Goal: Task Accomplishment & Management: Manage account settings

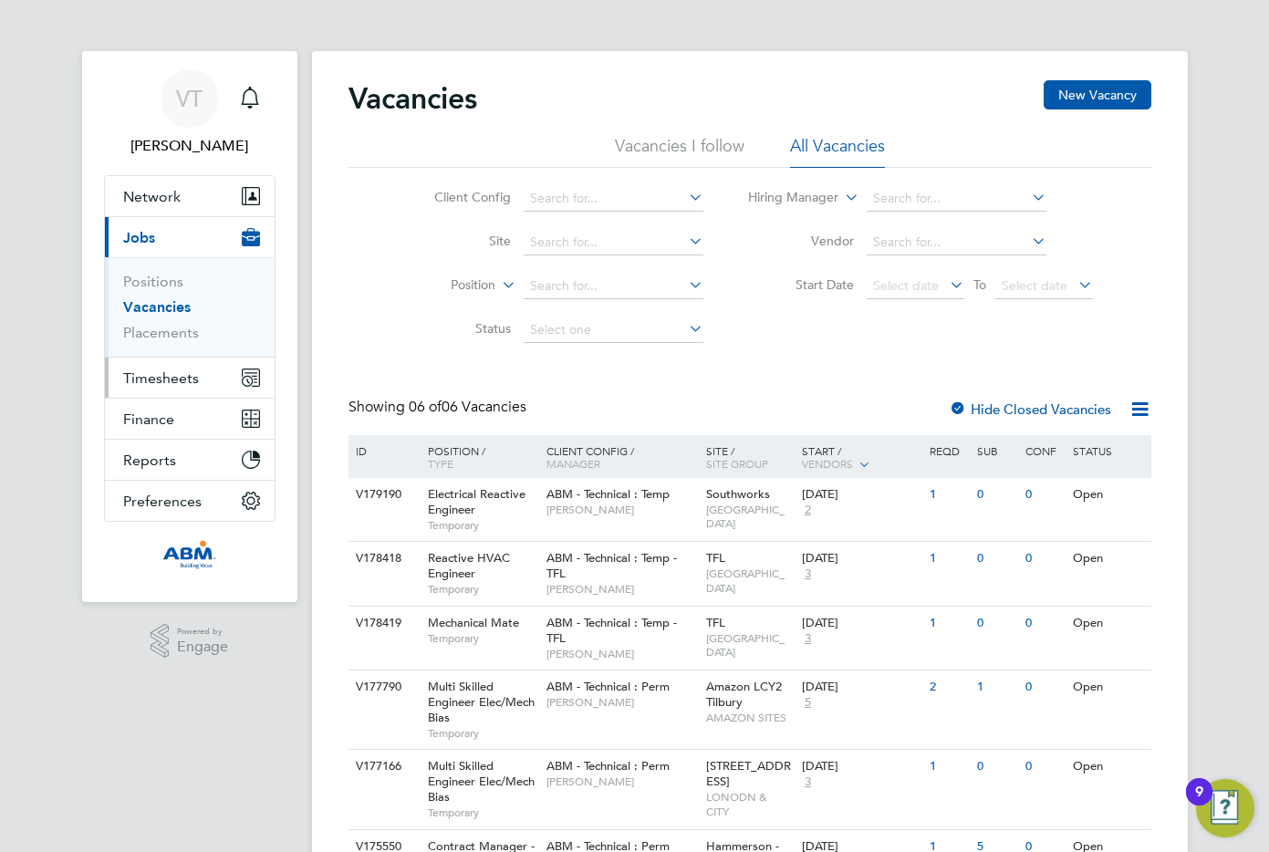
click at [164, 385] on span "Timesheets" at bounding box center [161, 377] width 76 height 17
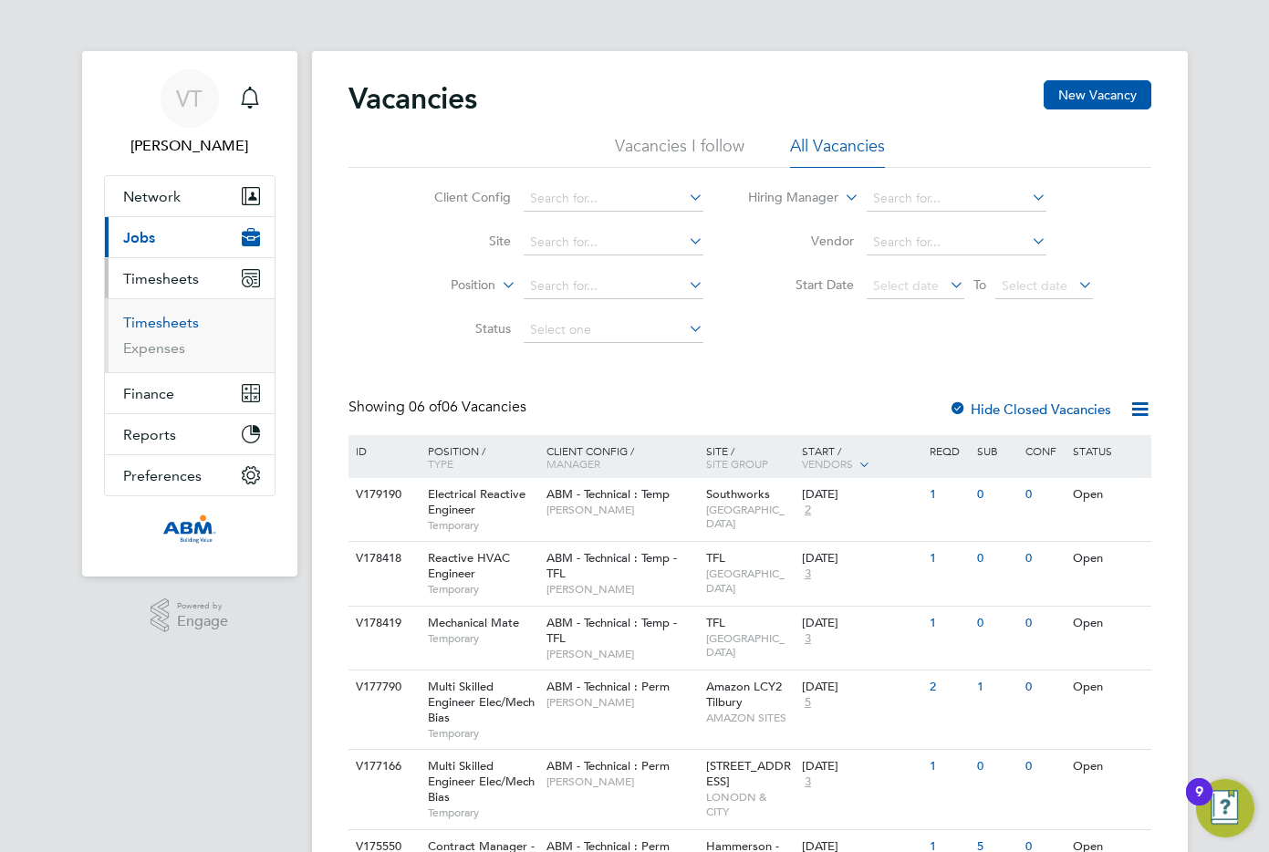
click at [183, 320] on link "Timesheets" at bounding box center [161, 322] width 76 height 17
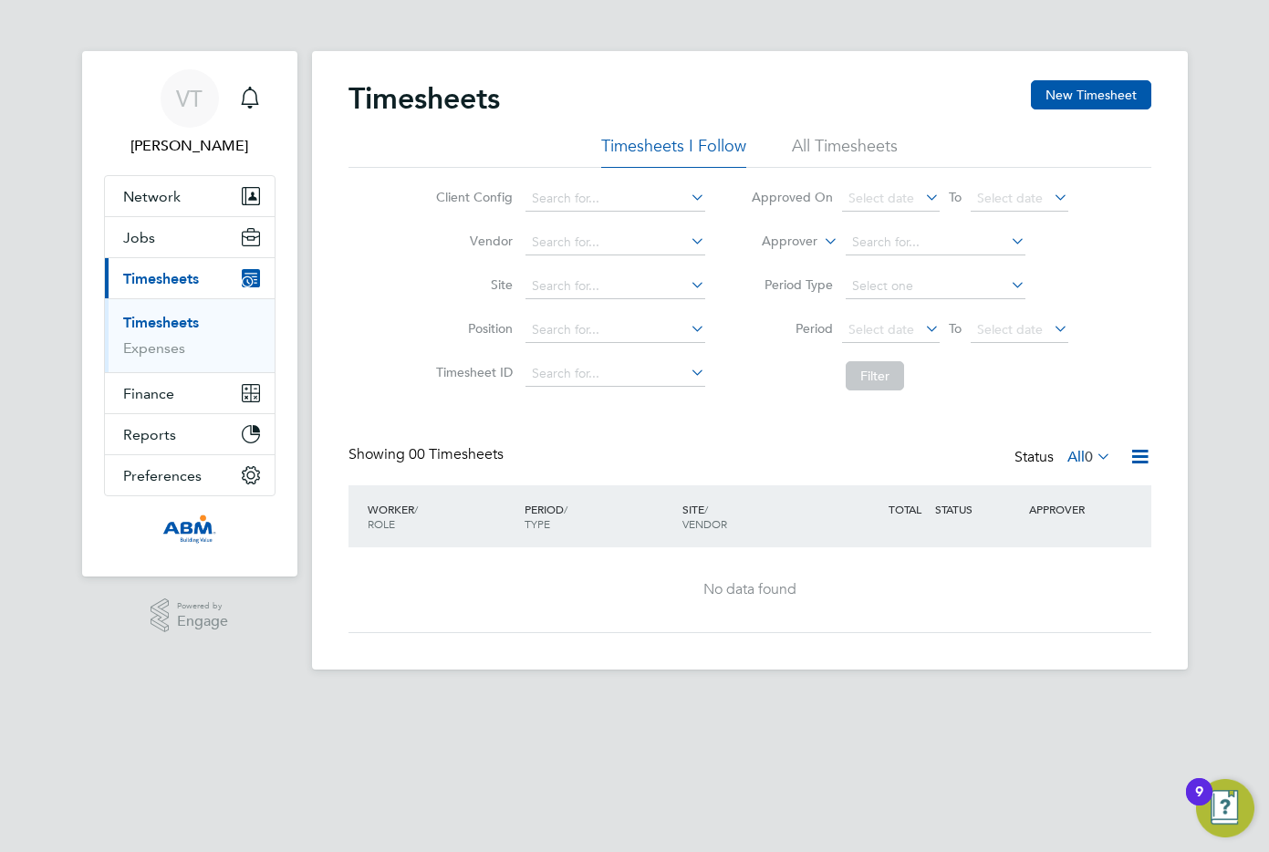
click at [199, 279] on span "Timesheets" at bounding box center [161, 278] width 76 height 17
click at [838, 143] on li "All Timesheets" at bounding box center [845, 151] width 106 height 33
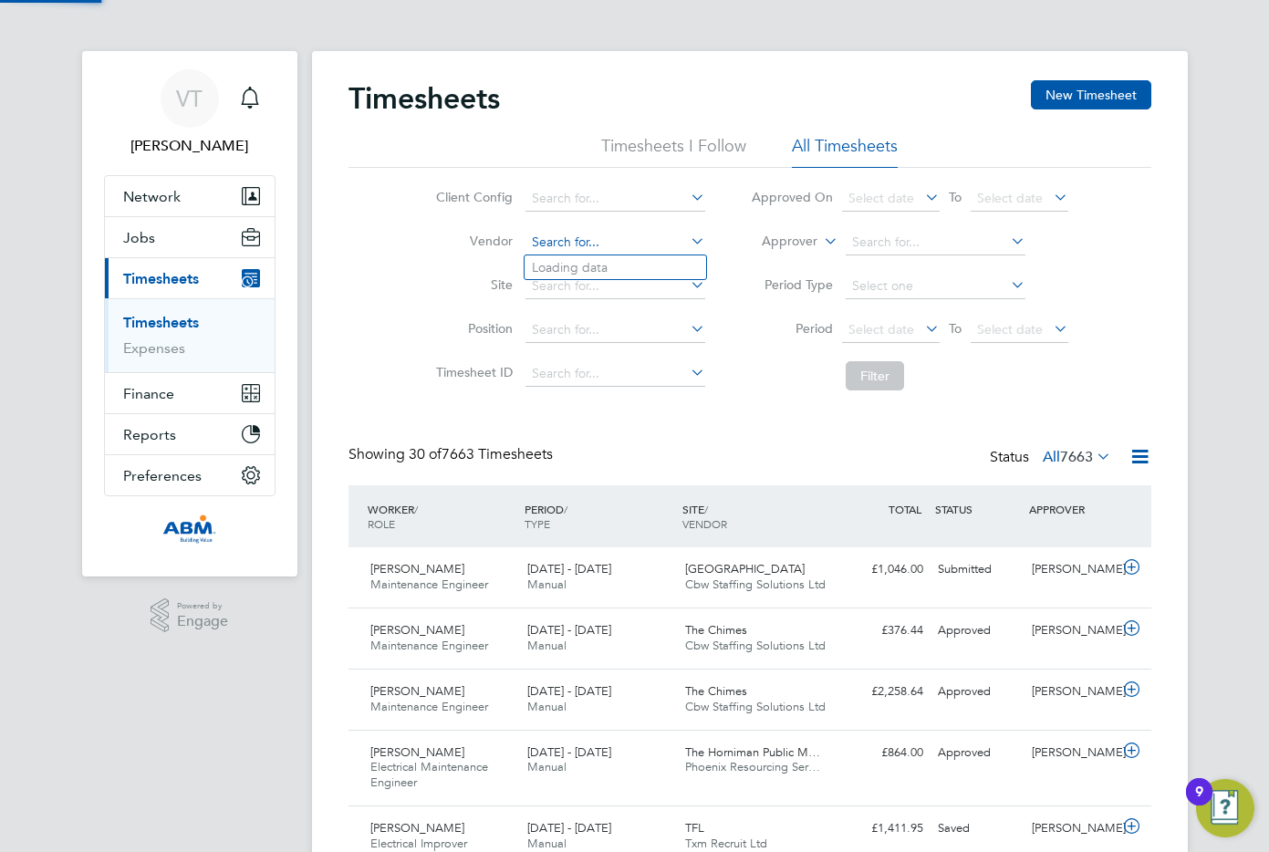
click at [654, 244] on input at bounding box center [615, 243] width 180 height 26
click at [655, 262] on li "Will s Security Services Limited" at bounding box center [620, 267] width 192 height 25
type input "[PERSON_NAME] Security Services Limited"
click at [866, 458] on icon at bounding box center [1093, 456] width 0 height 26
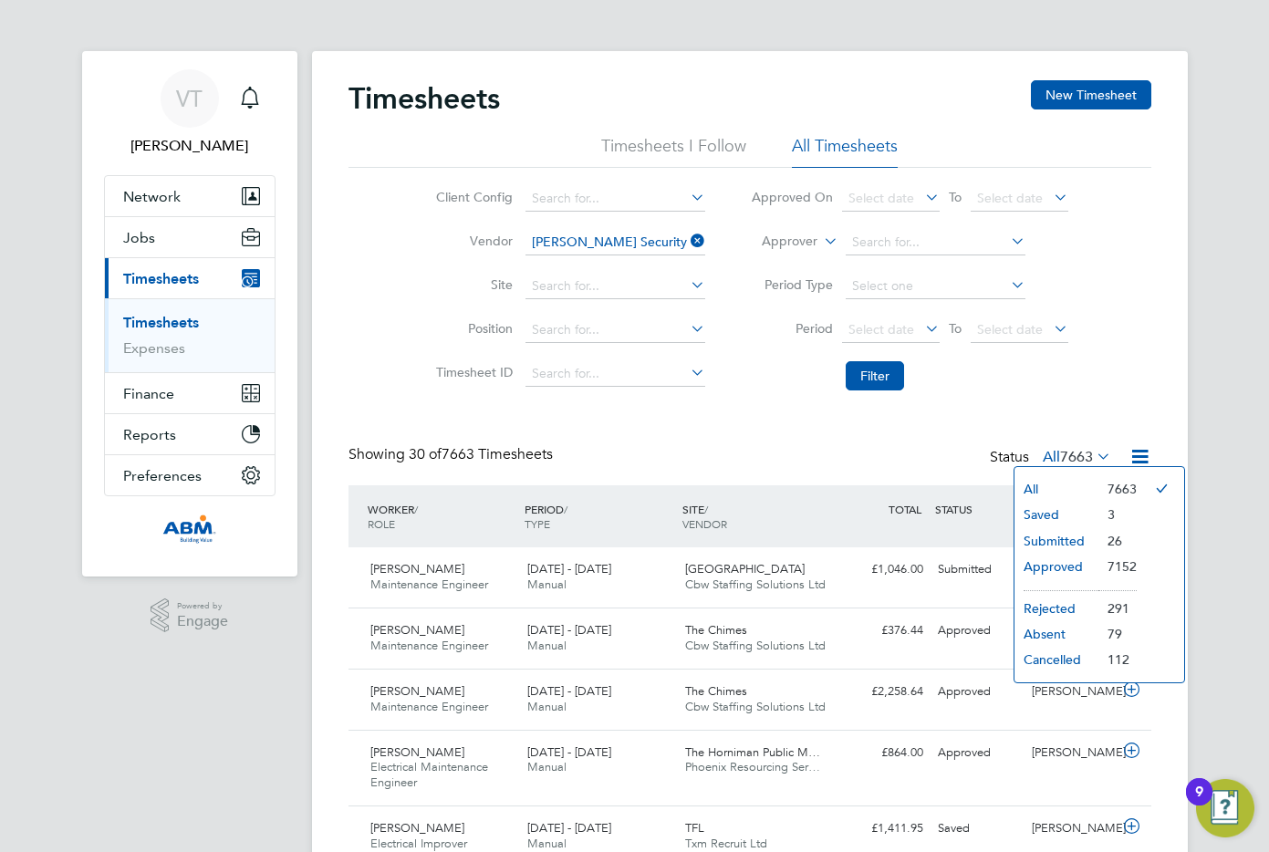
click at [866, 537] on li "Submitted" at bounding box center [1056, 541] width 84 height 26
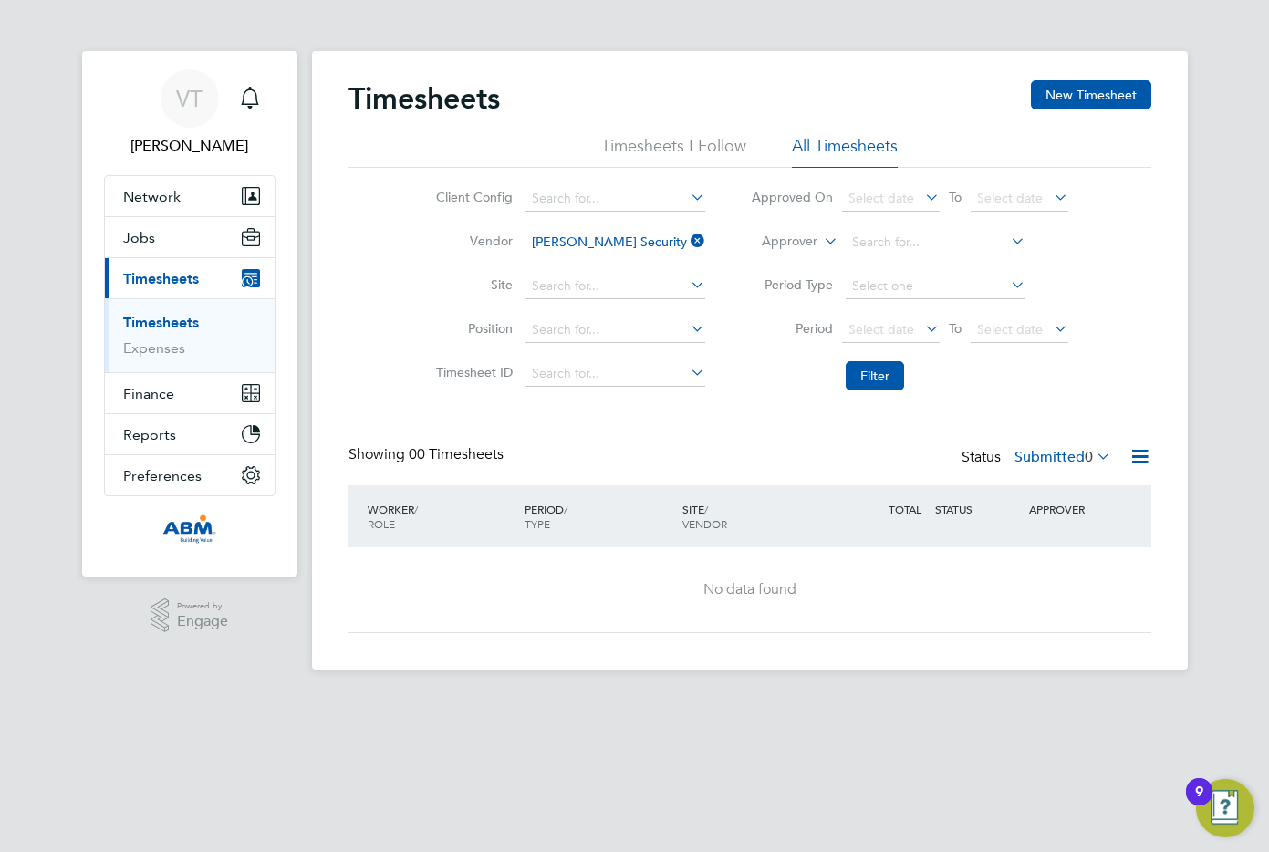
click at [866, 454] on icon at bounding box center [1093, 456] width 0 height 26
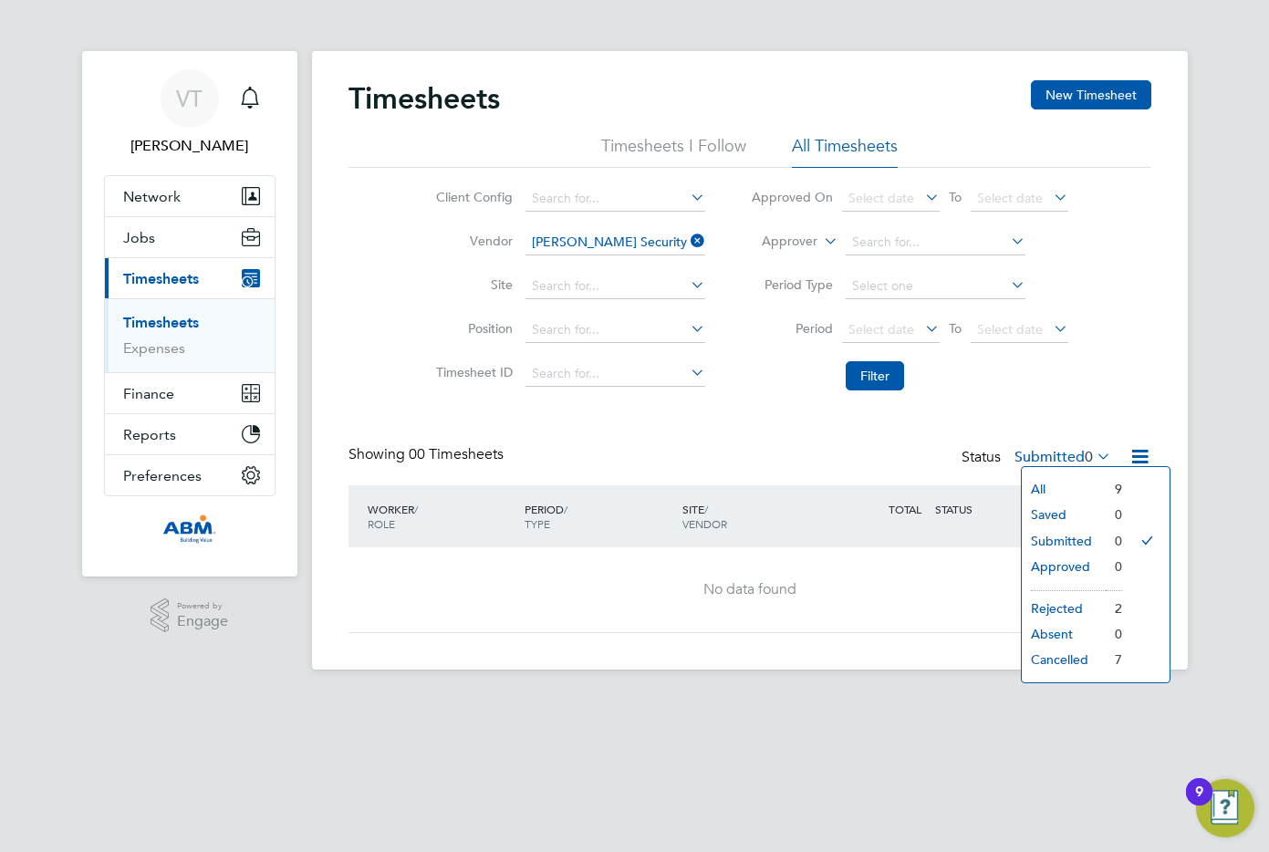
click at [866, 487] on li "All" at bounding box center [1064, 489] width 84 height 26
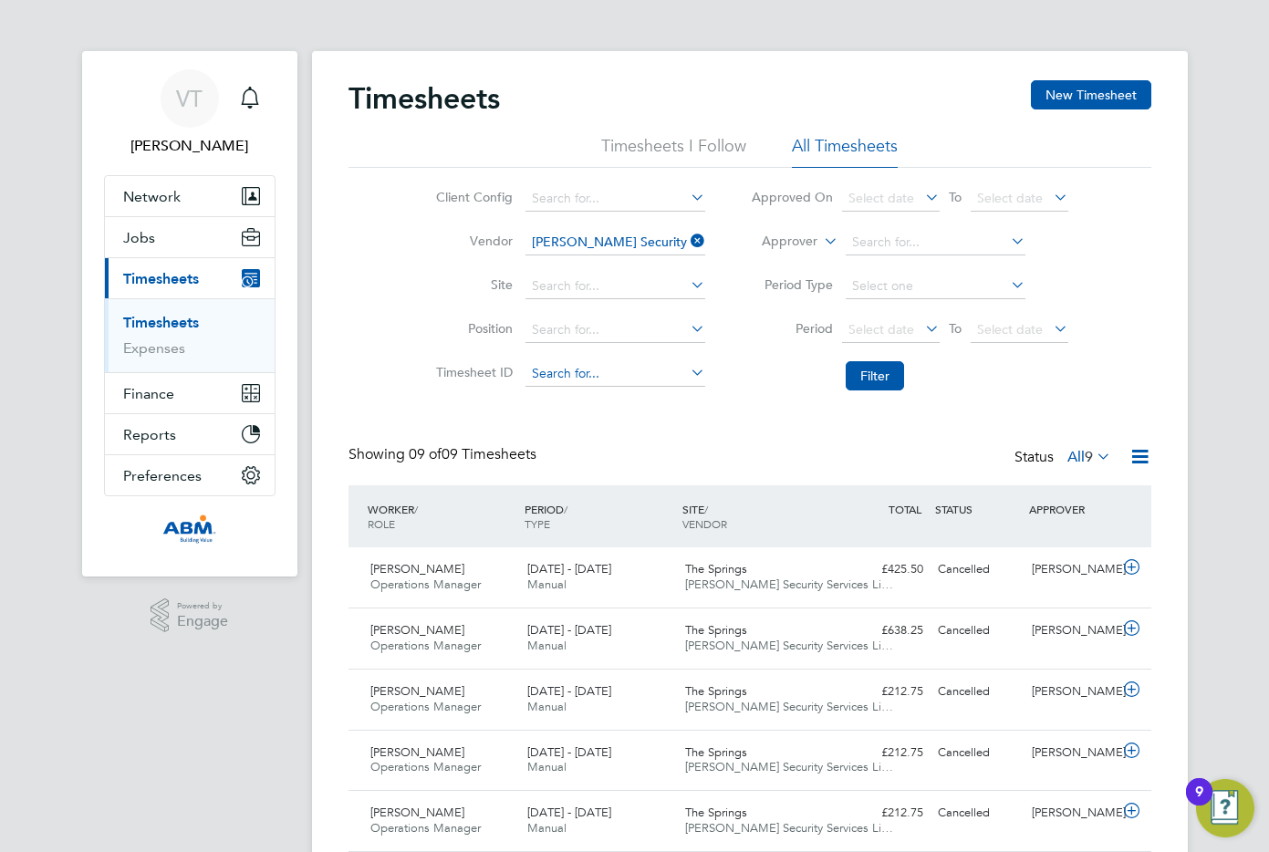
click at [559, 369] on input at bounding box center [615, 374] width 180 height 26
type input "TS1805106"
click at [687, 327] on icon at bounding box center [687, 329] width 0 height 26
click at [687, 202] on icon at bounding box center [687, 197] width 0 height 26
click at [657, 268] on li "ABM - Technical : Temp" at bounding box center [615, 273] width 182 height 25
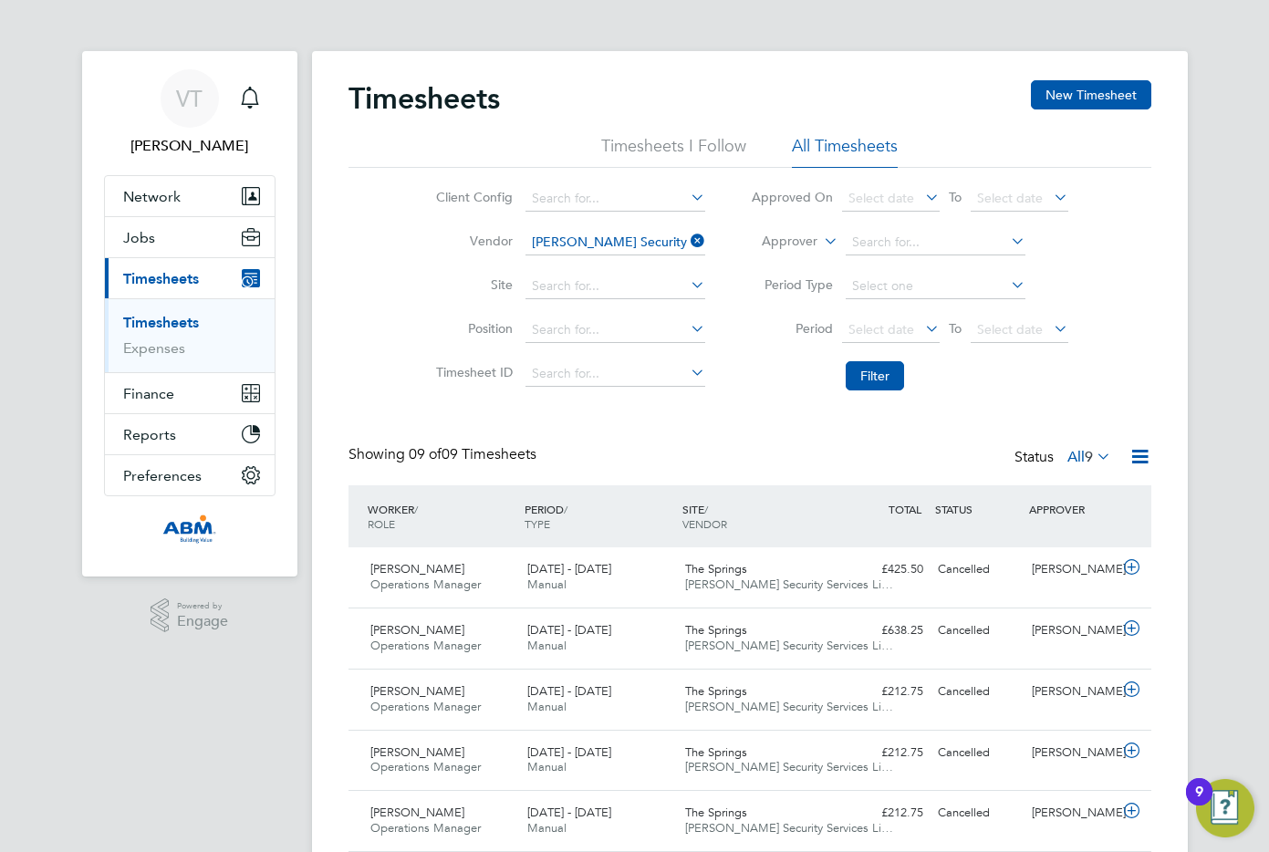
type input "ABM - Technical : Temp"
click at [420, 633] on span "[PERSON_NAME]" at bounding box center [417, 630] width 94 height 16
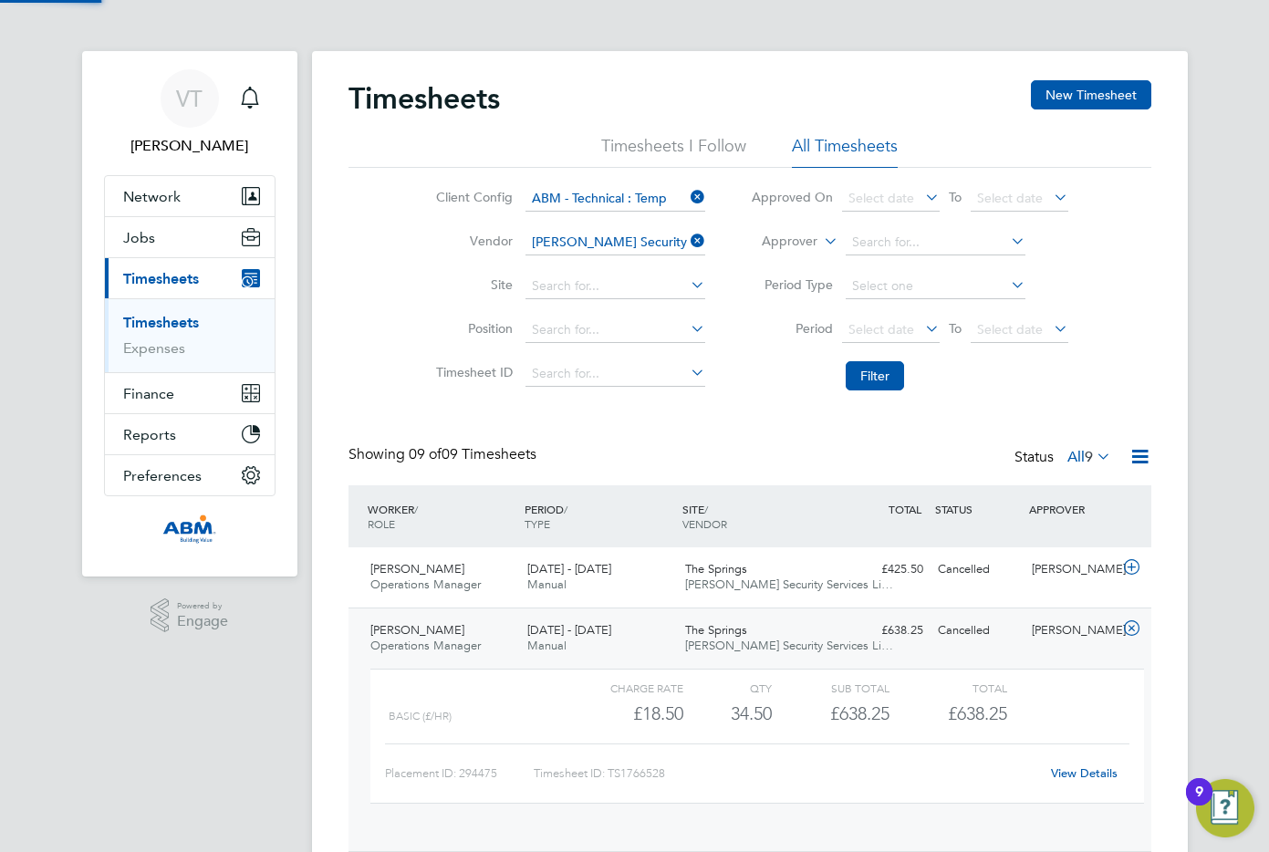
scroll to position [31, 178]
click at [749, 768] on div "Timesheet ID: TS1766528" at bounding box center [787, 773] width 506 height 29
click at [866, 457] on icon at bounding box center [1093, 456] width 0 height 26
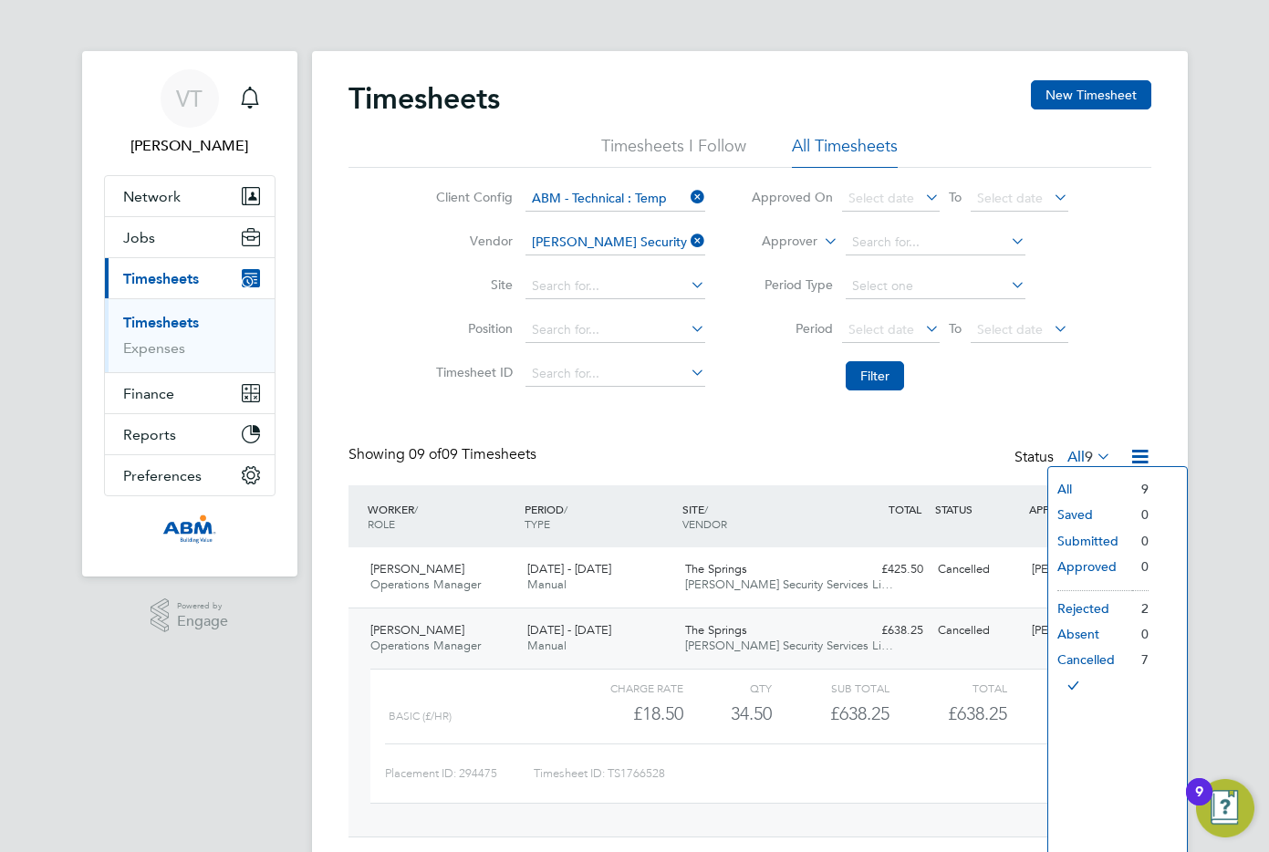
click at [866, 456] on icon at bounding box center [1139, 456] width 23 height 23
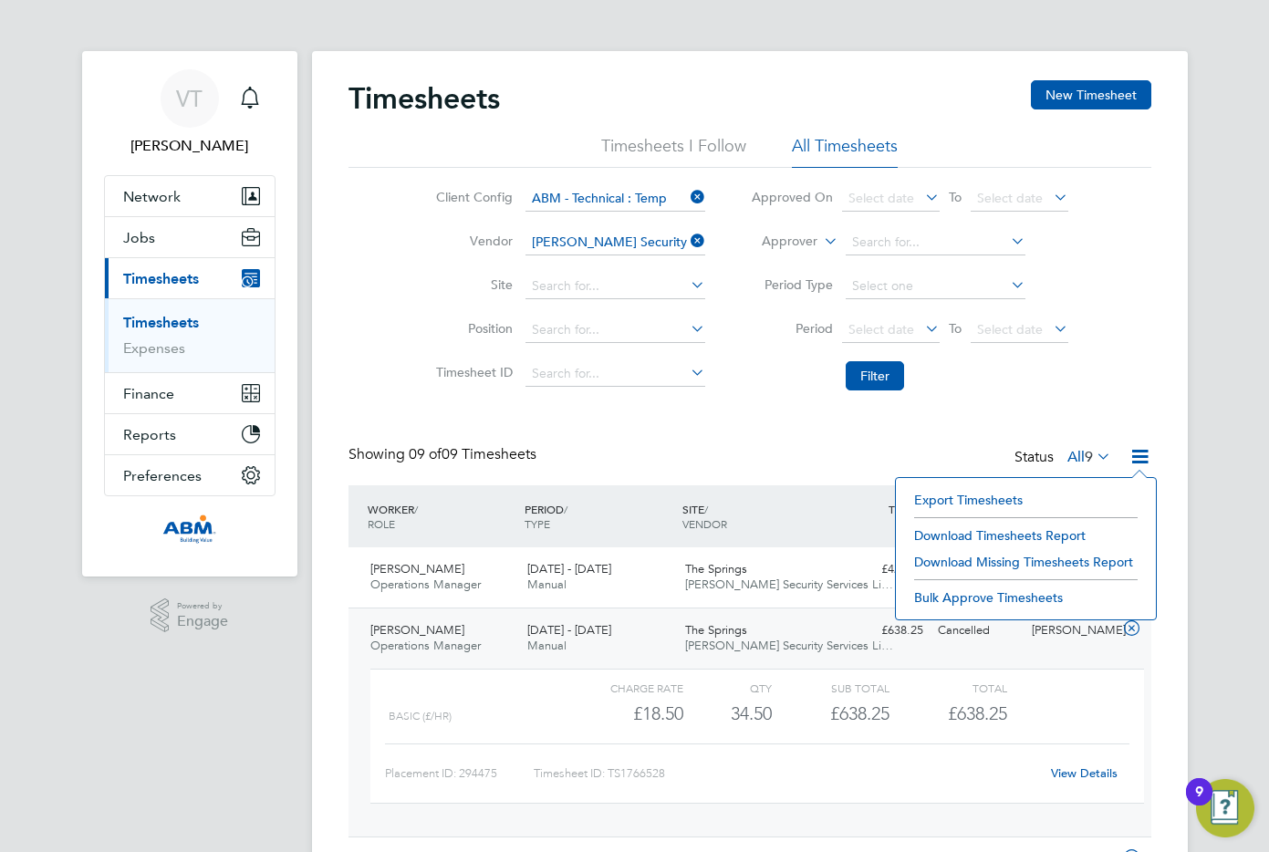
click at [866, 596] on li "Bulk Approve Timesheets" at bounding box center [1026, 598] width 242 height 26
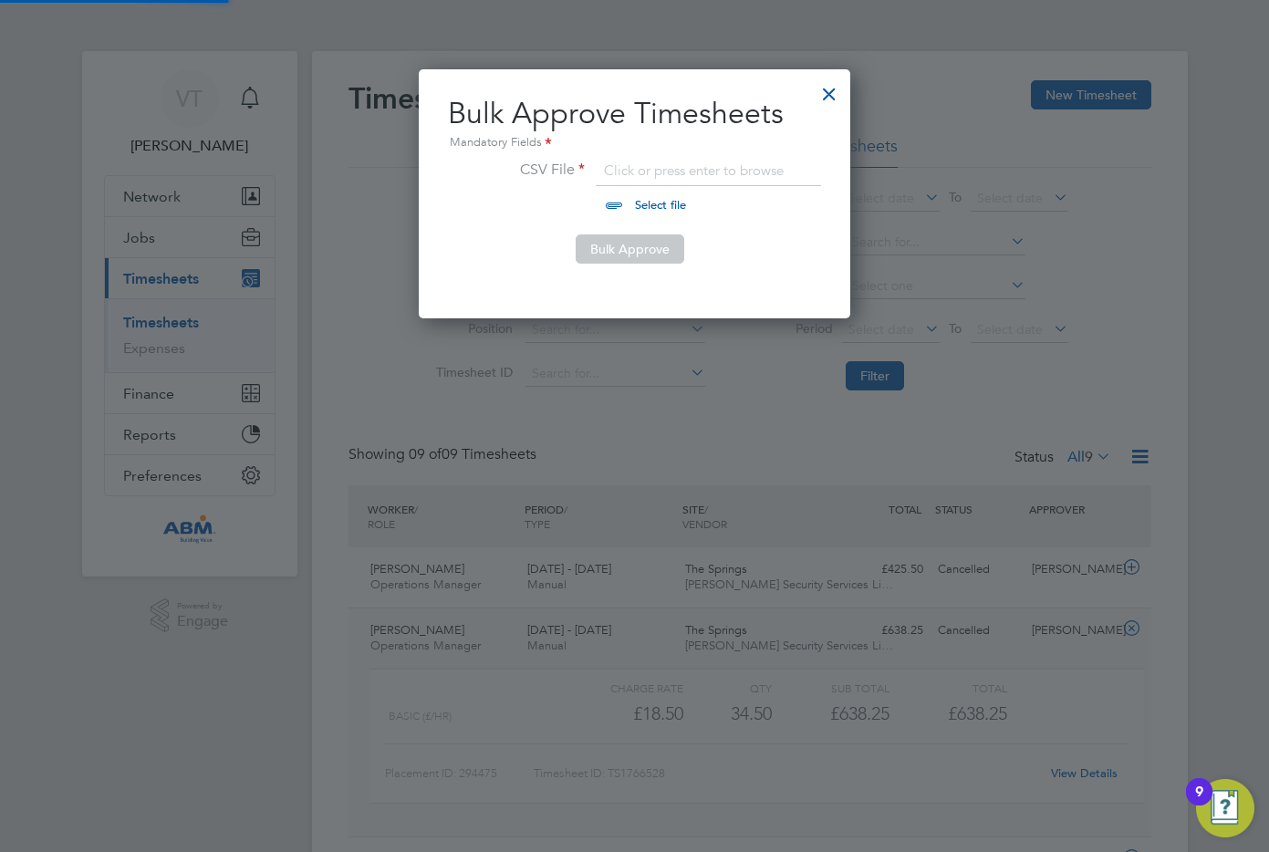
scroll to position [250, 432]
click at [827, 92] on div at bounding box center [829, 89] width 33 height 33
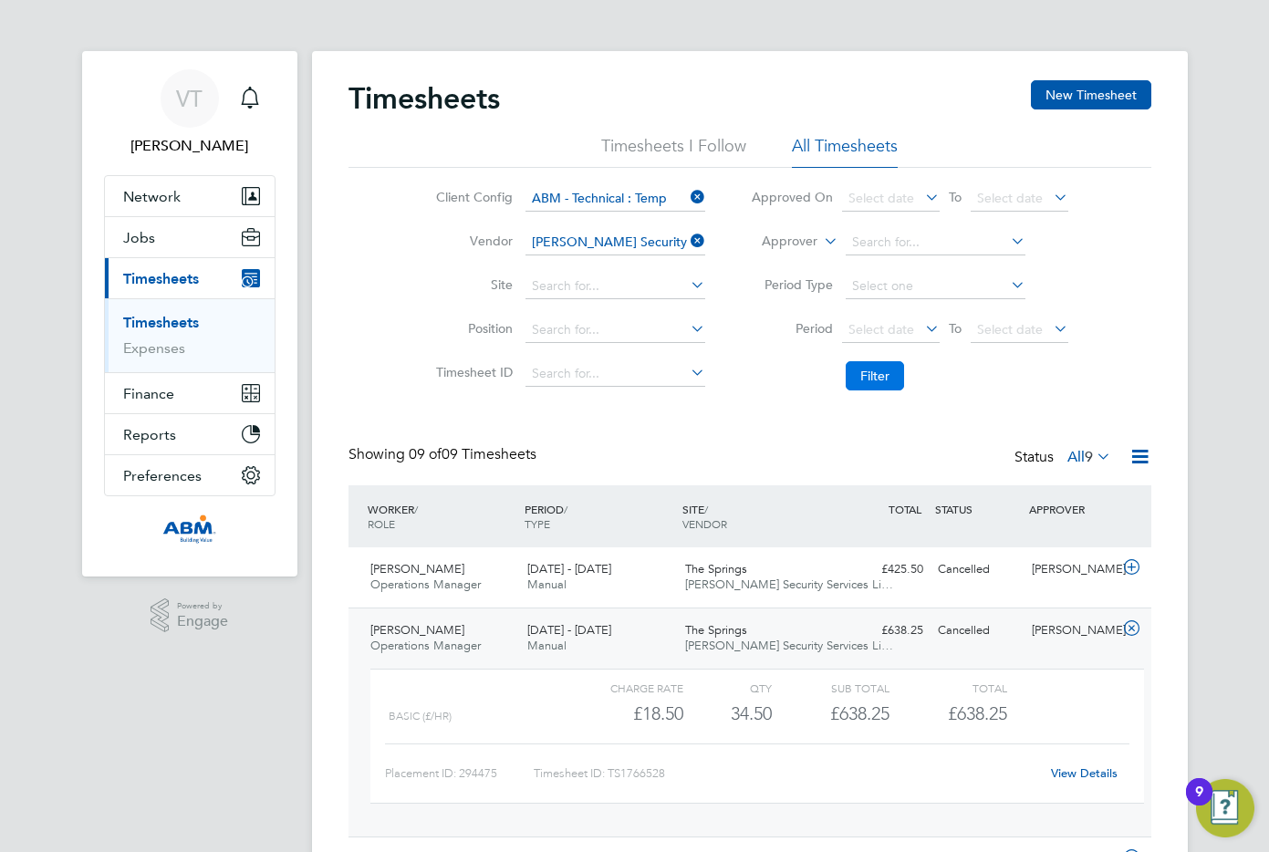
click at [866, 366] on button "Filter" at bounding box center [875, 375] width 58 height 29
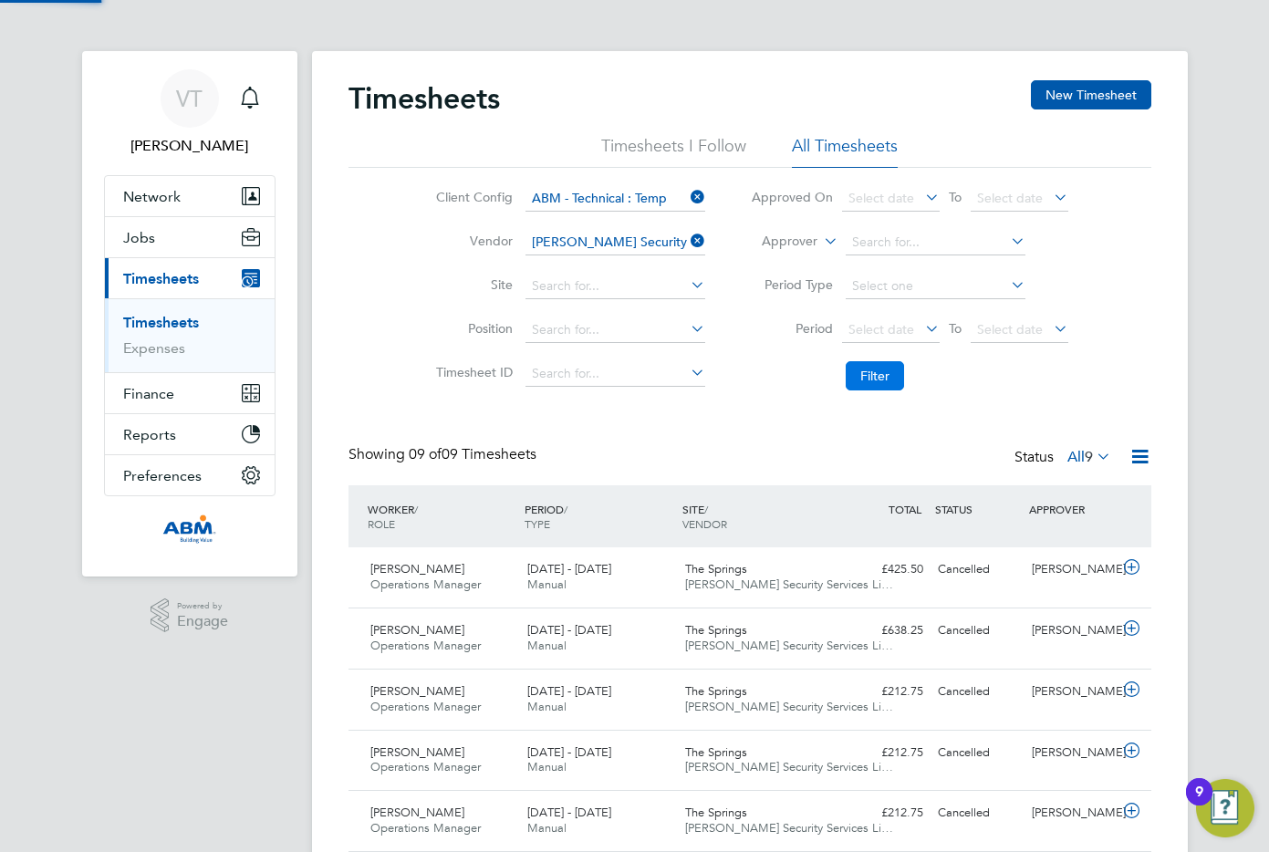
scroll to position [47, 159]
click at [687, 194] on icon at bounding box center [687, 197] width 0 height 26
click at [866, 453] on label "All 9" at bounding box center [1089, 457] width 44 height 18
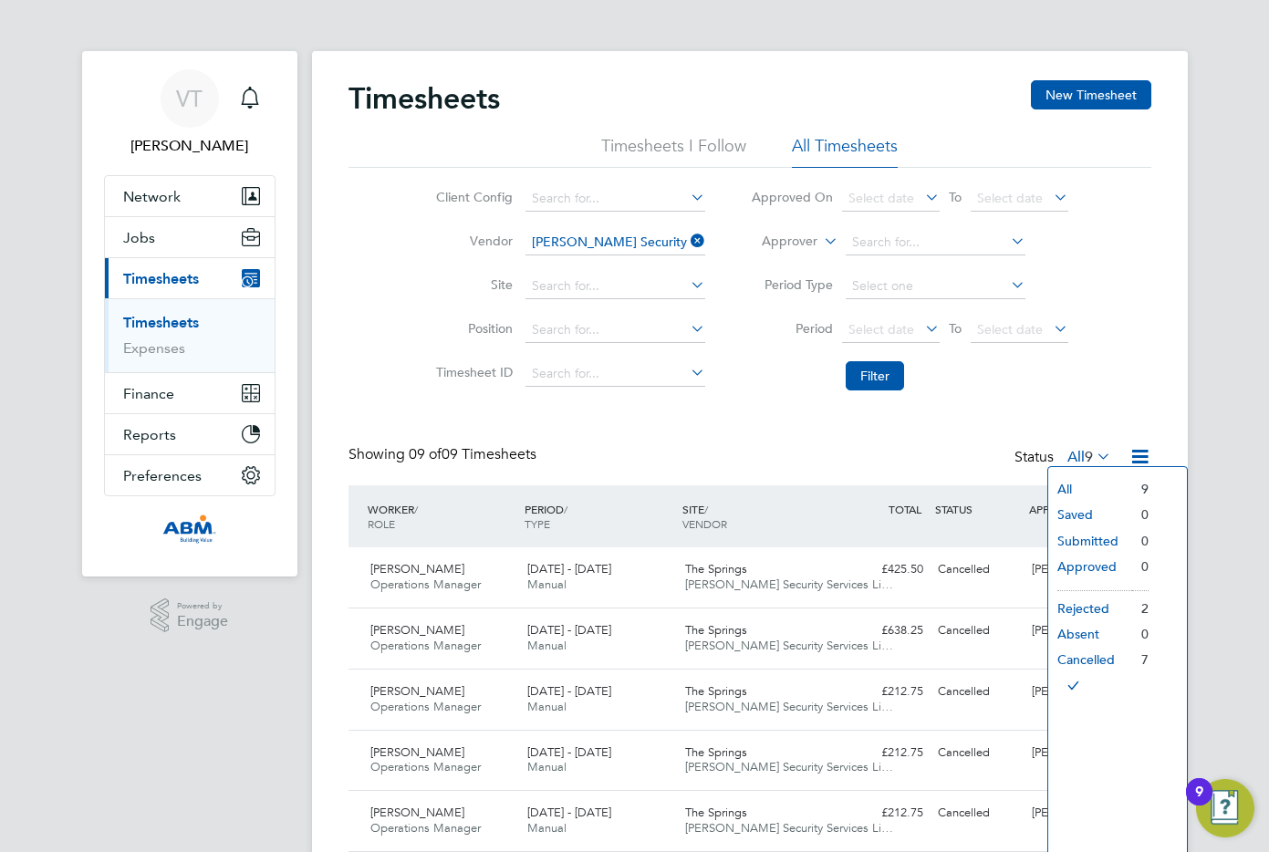
click at [866, 458] on div "Showing 09 of 09 Timesheets Status All 9" at bounding box center [749, 465] width 803 height 40
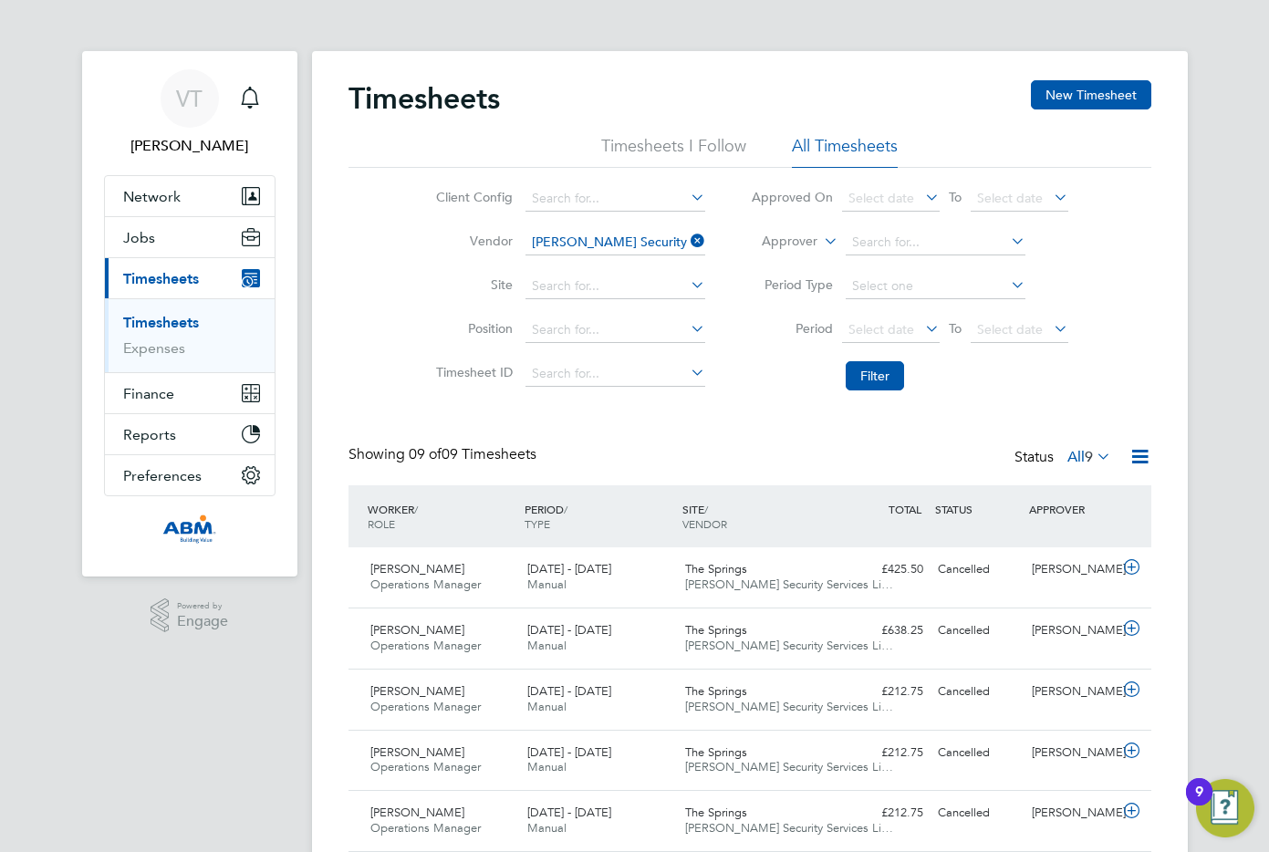
click at [866, 792] on div "9" at bounding box center [1199, 804] width 8 height 24
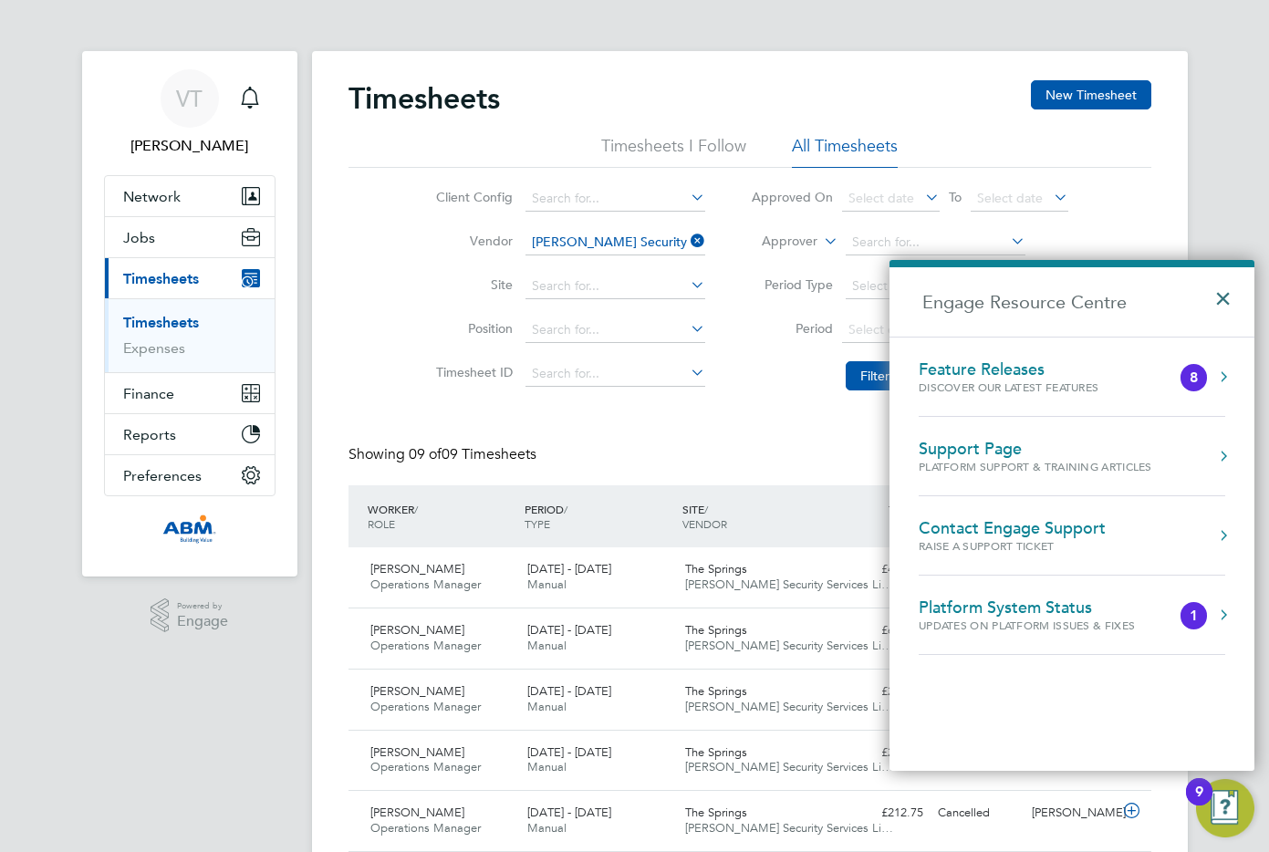
click at [866, 300] on button "×" at bounding box center [1227, 293] width 26 height 40
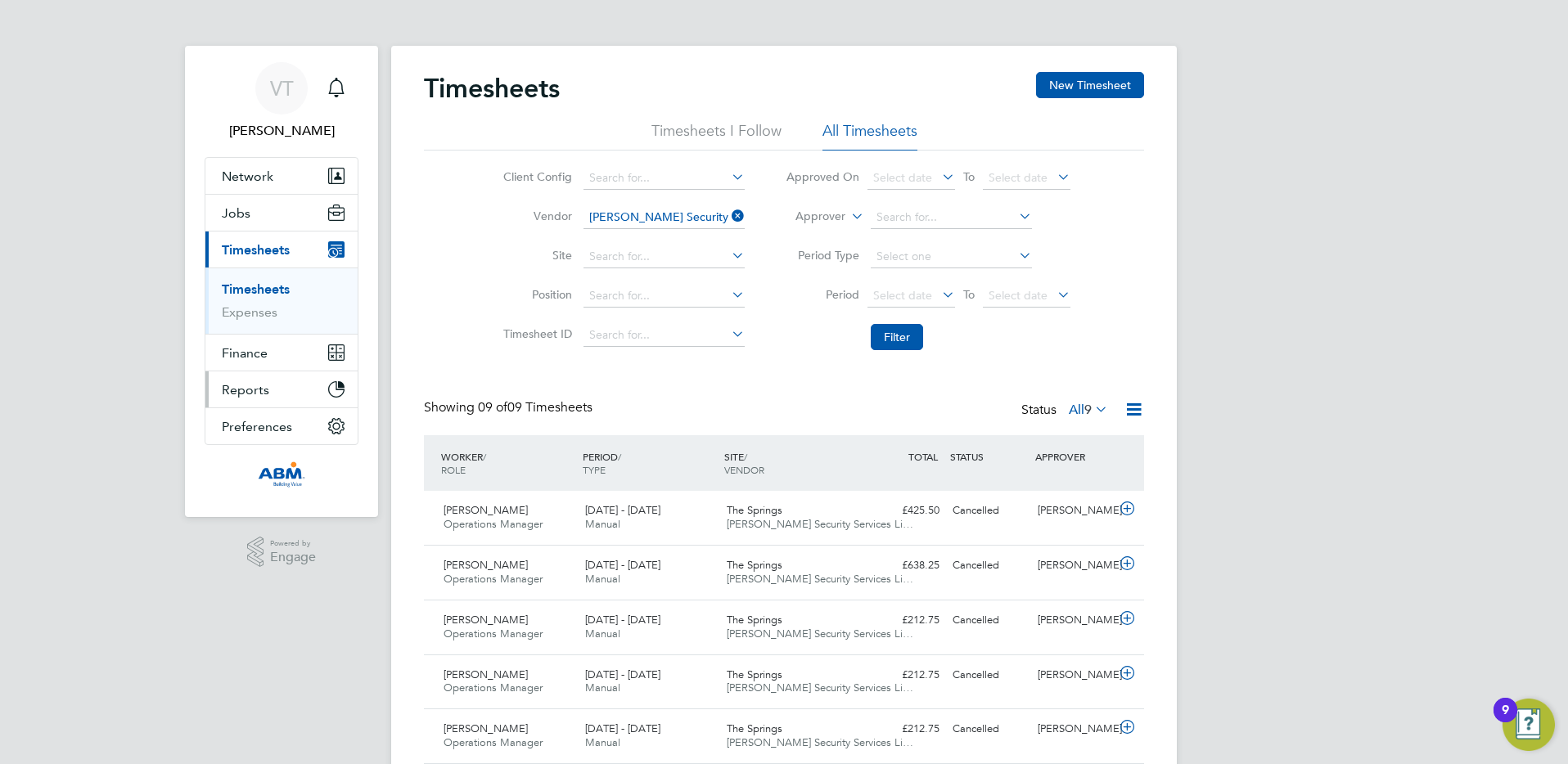
click at [270, 381] on button "Reports" at bounding box center [282, 389] width 152 height 36
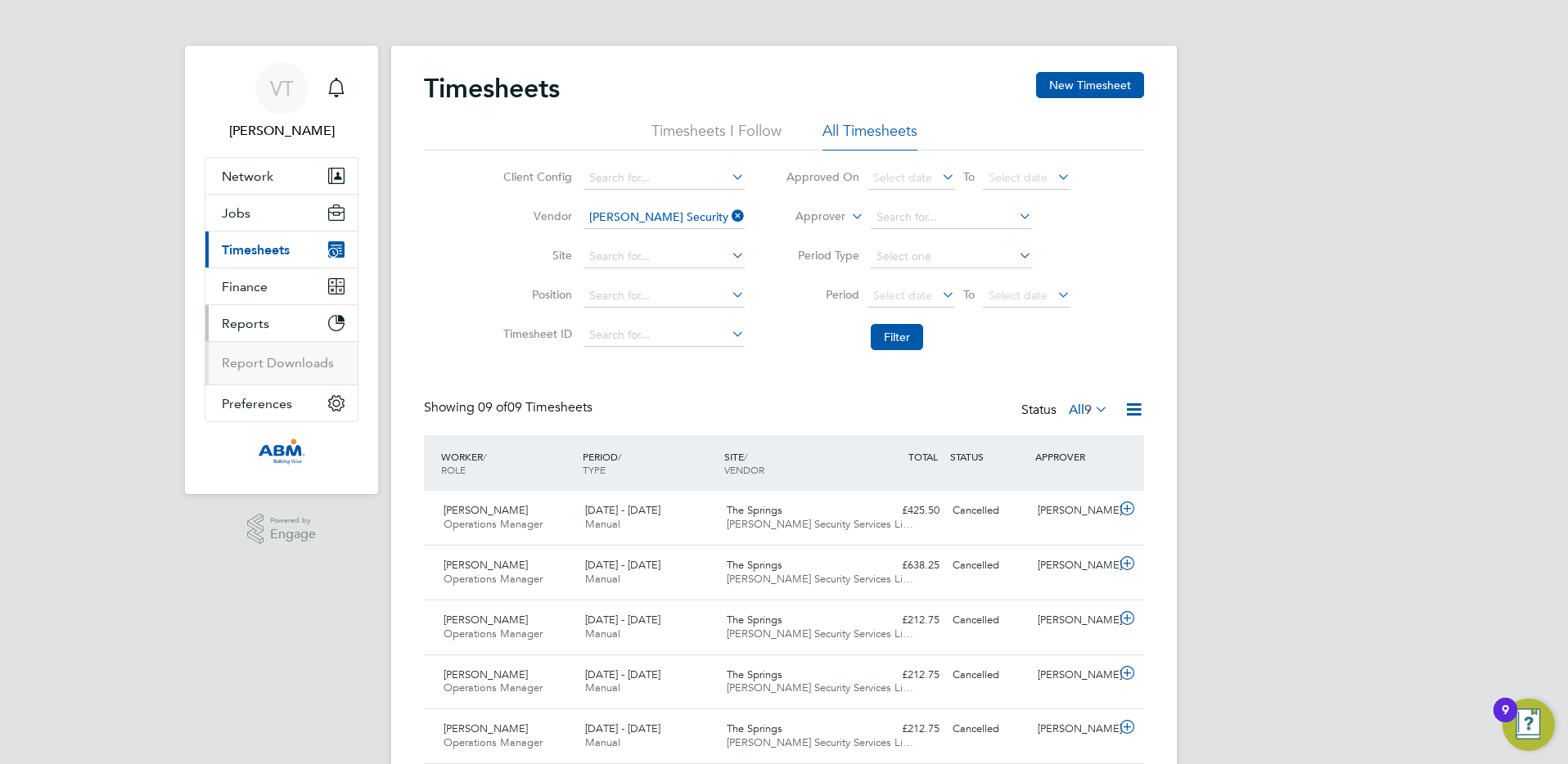
click at [312, 255] on button "Current page: Timesheets" at bounding box center [282, 249] width 152 height 36
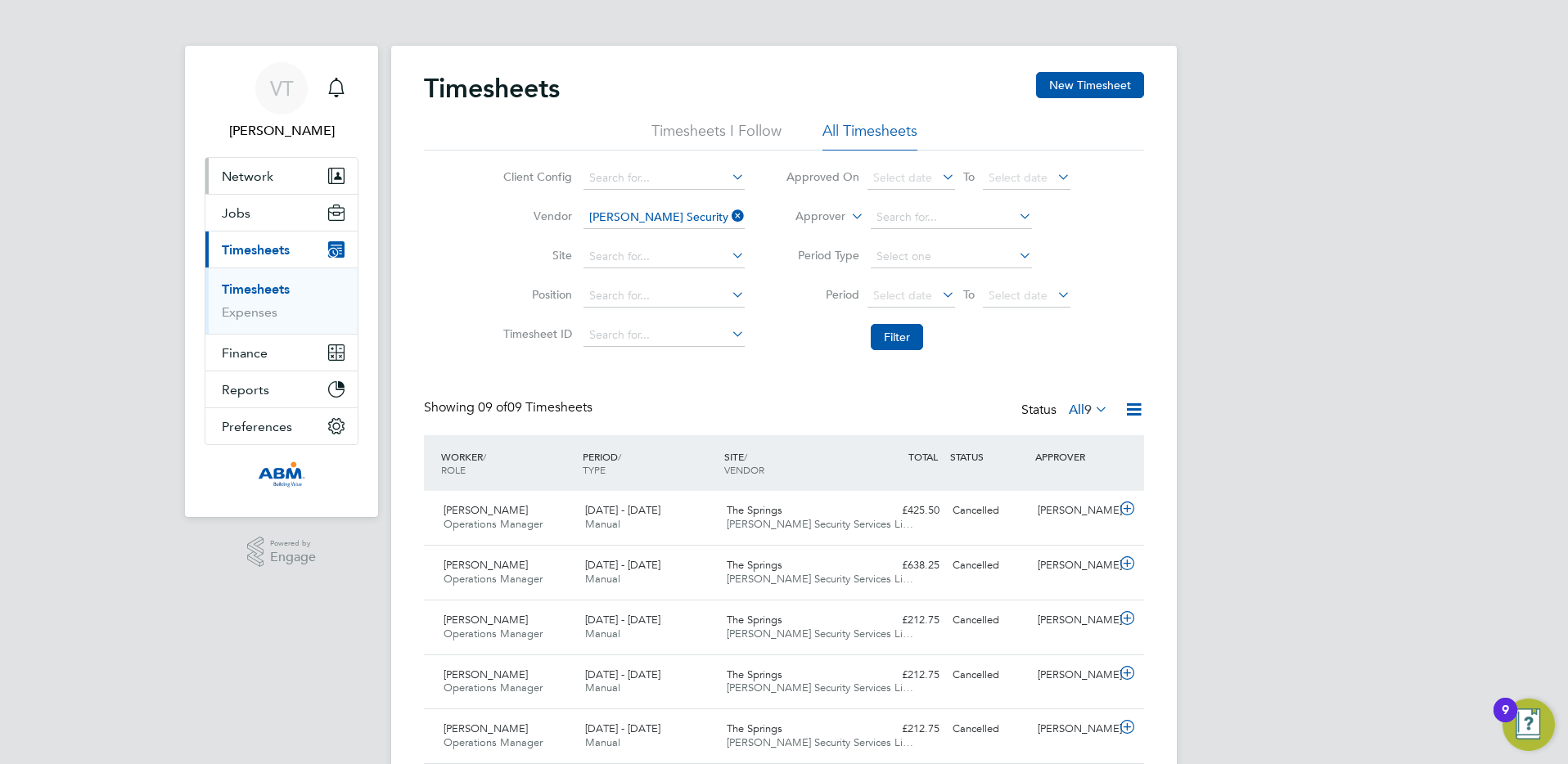
click at [291, 182] on button "Network" at bounding box center [282, 176] width 152 height 36
click at [288, 282] on button "Jobs" at bounding box center [282, 279] width 152 height 36
click at [265, 294] on link "Timesheets" at bounding box center [256, 289] width 68 height 15
click at [728, 213] on icon at bounding box center [728, 216] width 0 height 23
click at [777, 413] on label "All 9" at bounding box center [1088, 410] width 39 height 16
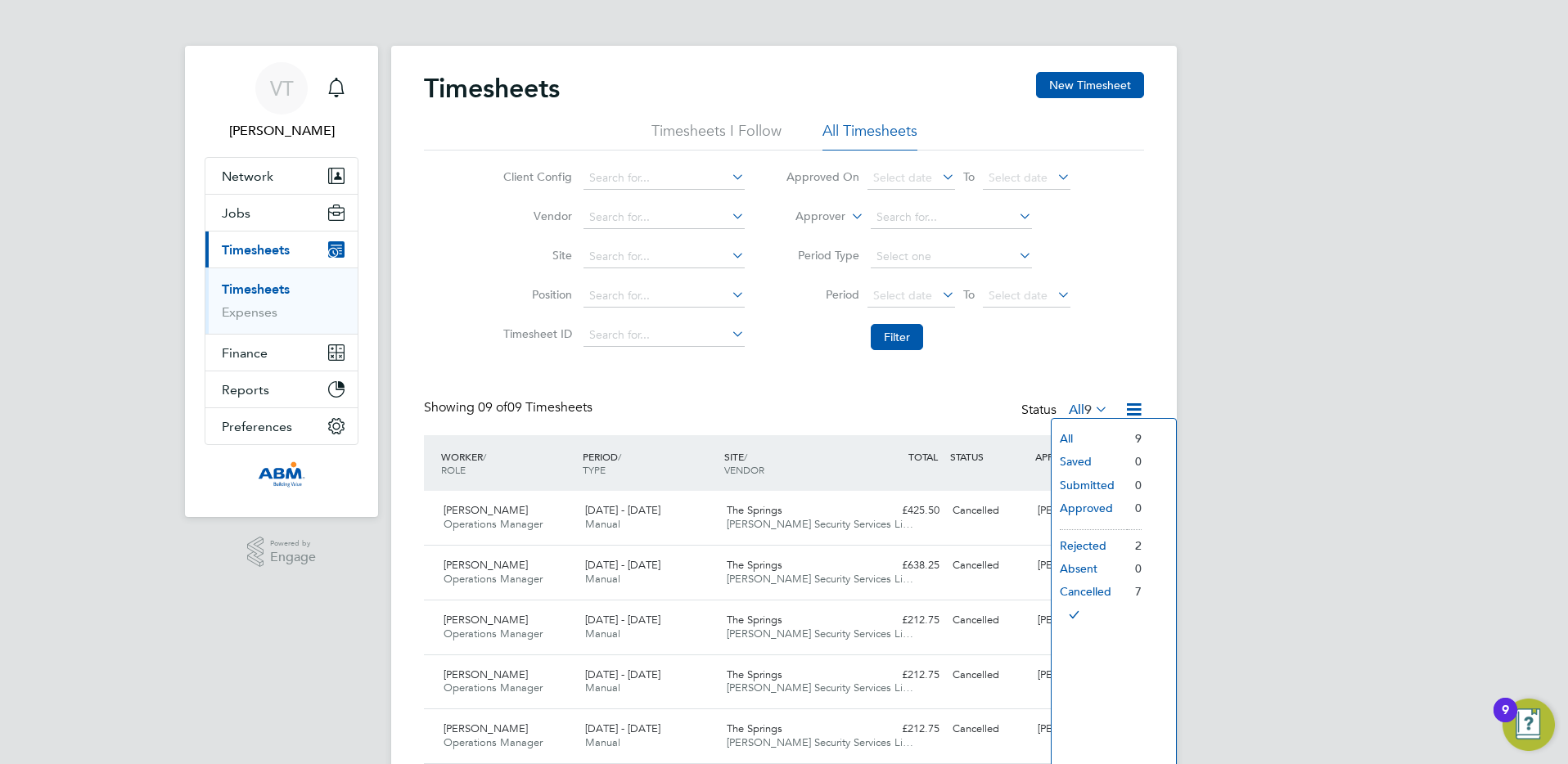
click at [777, 385] on div "Timesheets New Timesheet Timesheets I Follow All Timesheets Client Config Vendo…" at bounding box center [783, 526] width 720 height 910
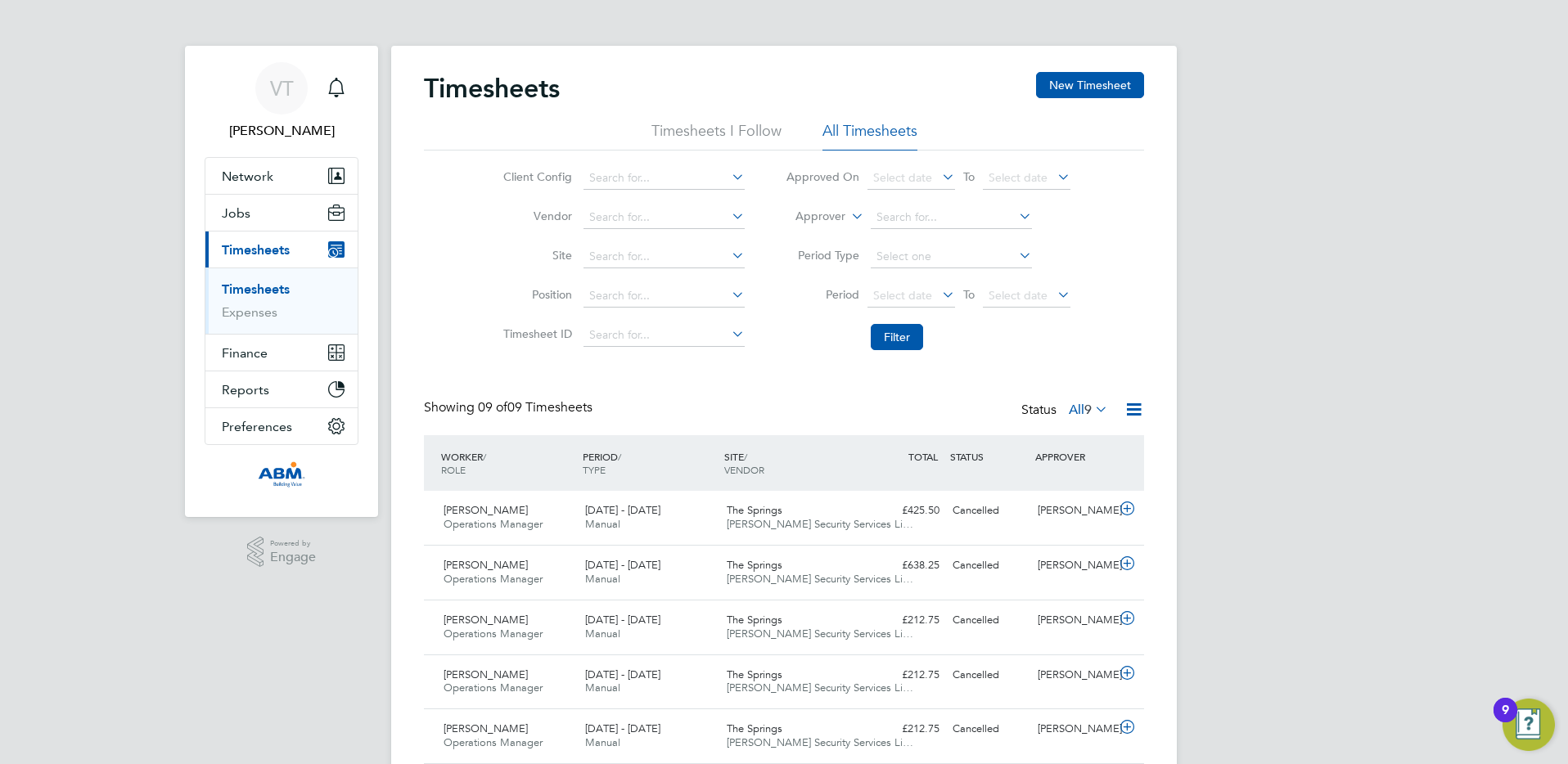
click at [256, 254] on span "Timesheets" at bounding box center [256, 249] width 68 height 15
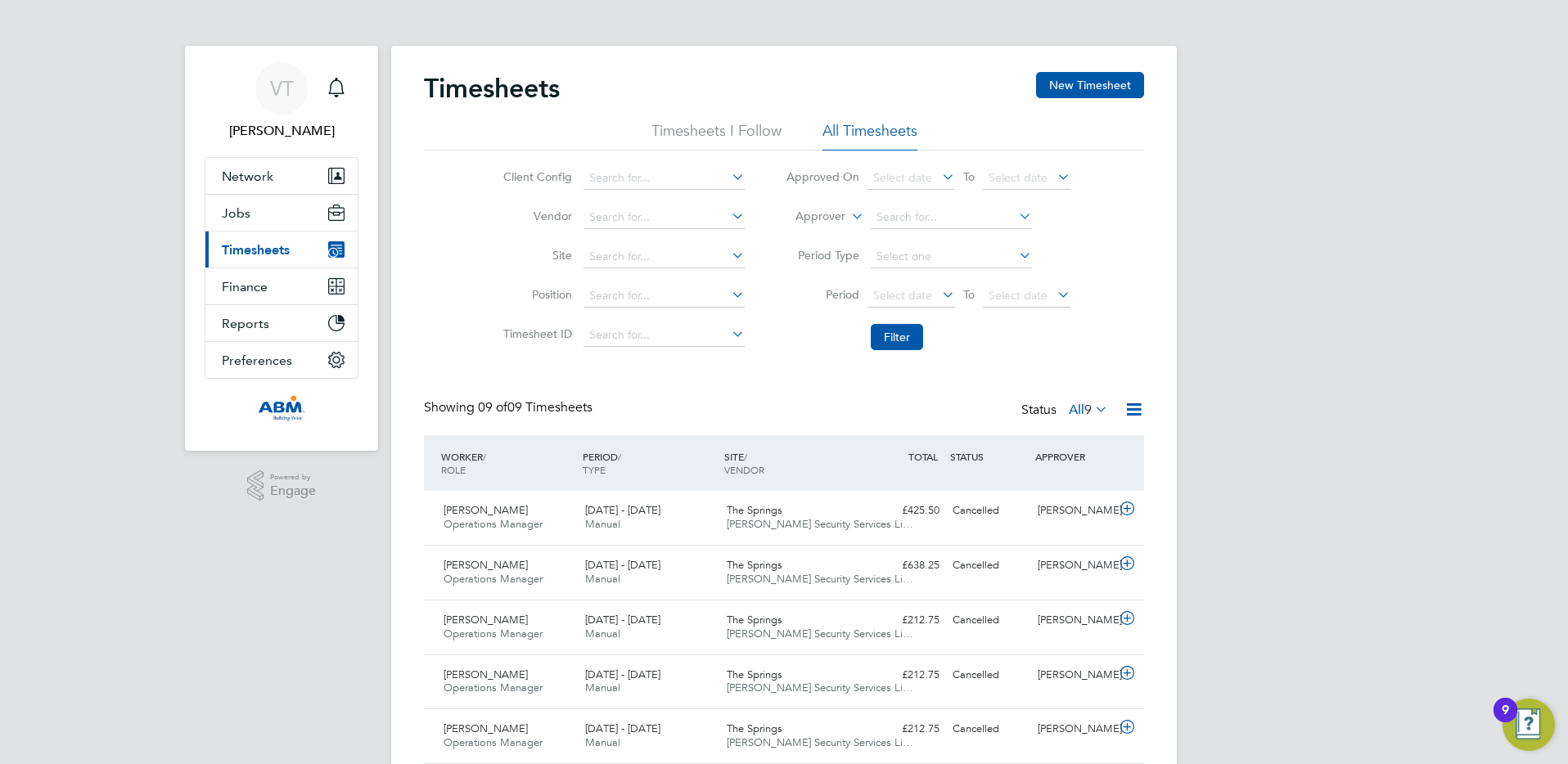
click at [258, 252] on span "Timesheets" at bounding box center [256, 249] width 68 height 15
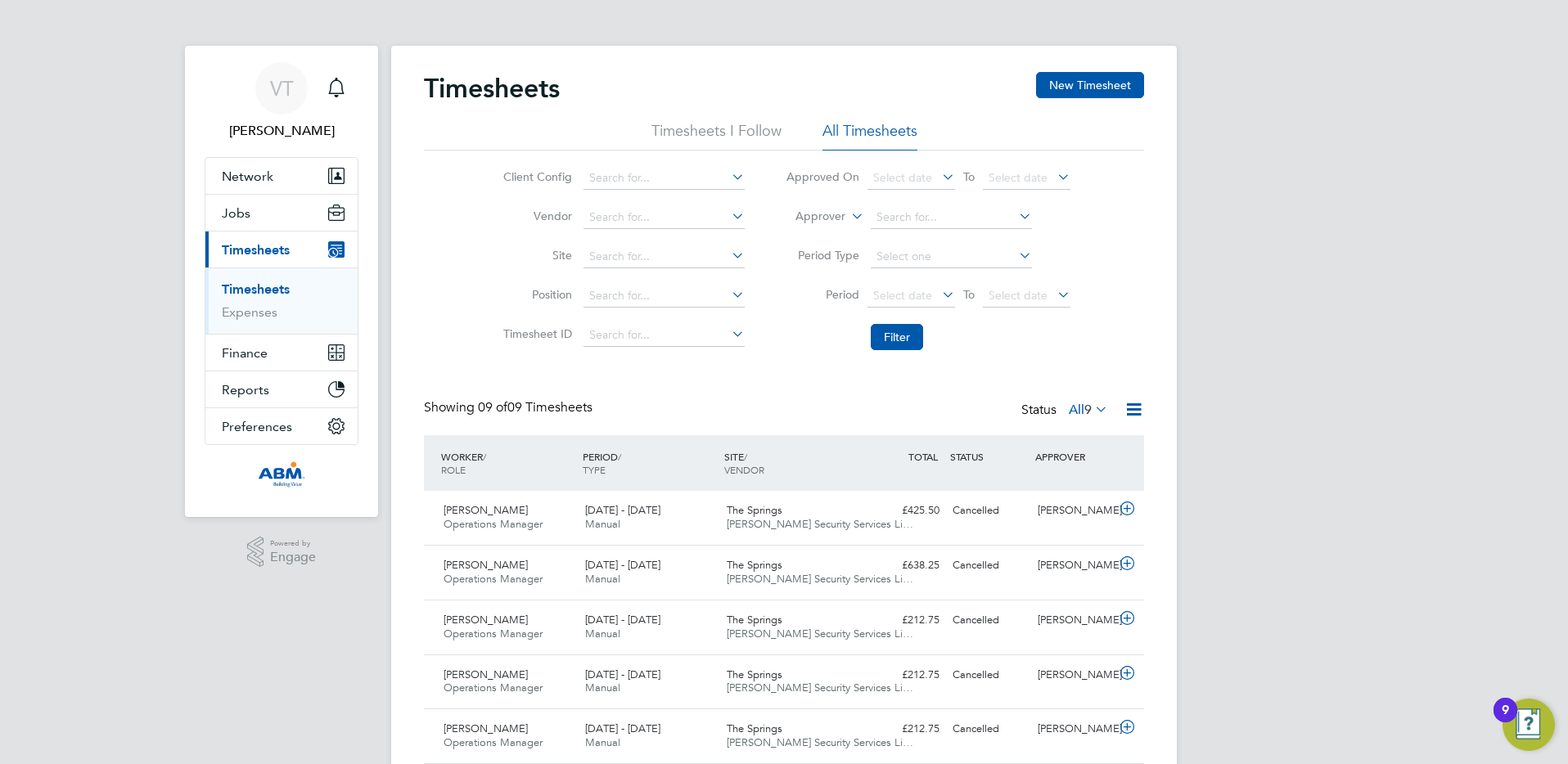
click at [271, 291] on link "Timesheets" at bounding box center [256, 289] width 68 height 15
click at [524, 404] on span "09 of 09 Timesheets" at bounding box center [536, 407] width 115 height 16
click at [777, 338] on button "Filter" at bounding box center [897, 336] width 52 height 26
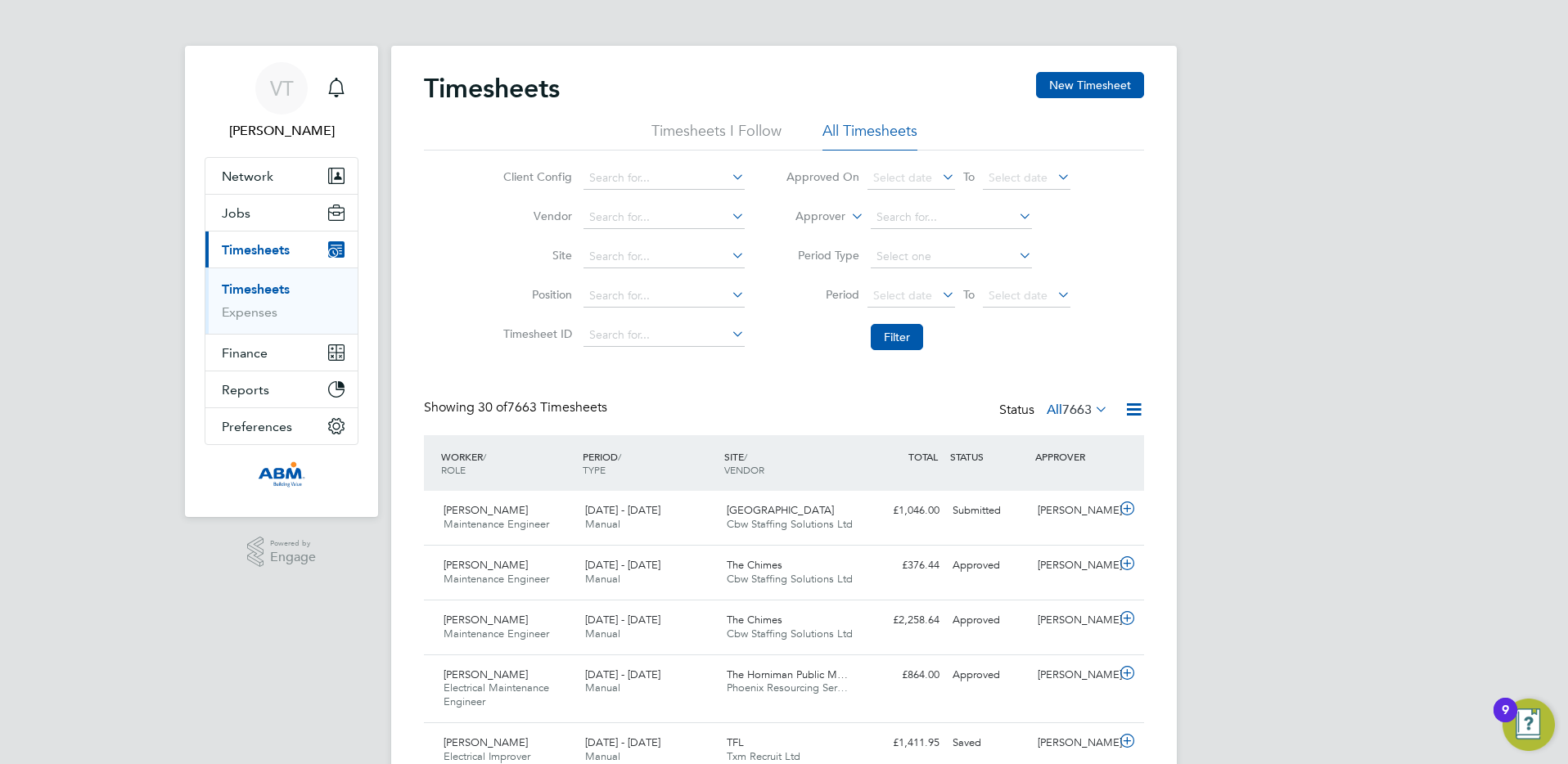
click at [777, 412] on span "7663" at bounding box center [1076, 410] width 30 height 16
click at [777, 439] on li "7663" at bounding box center [1113, 438] width 34 height 23
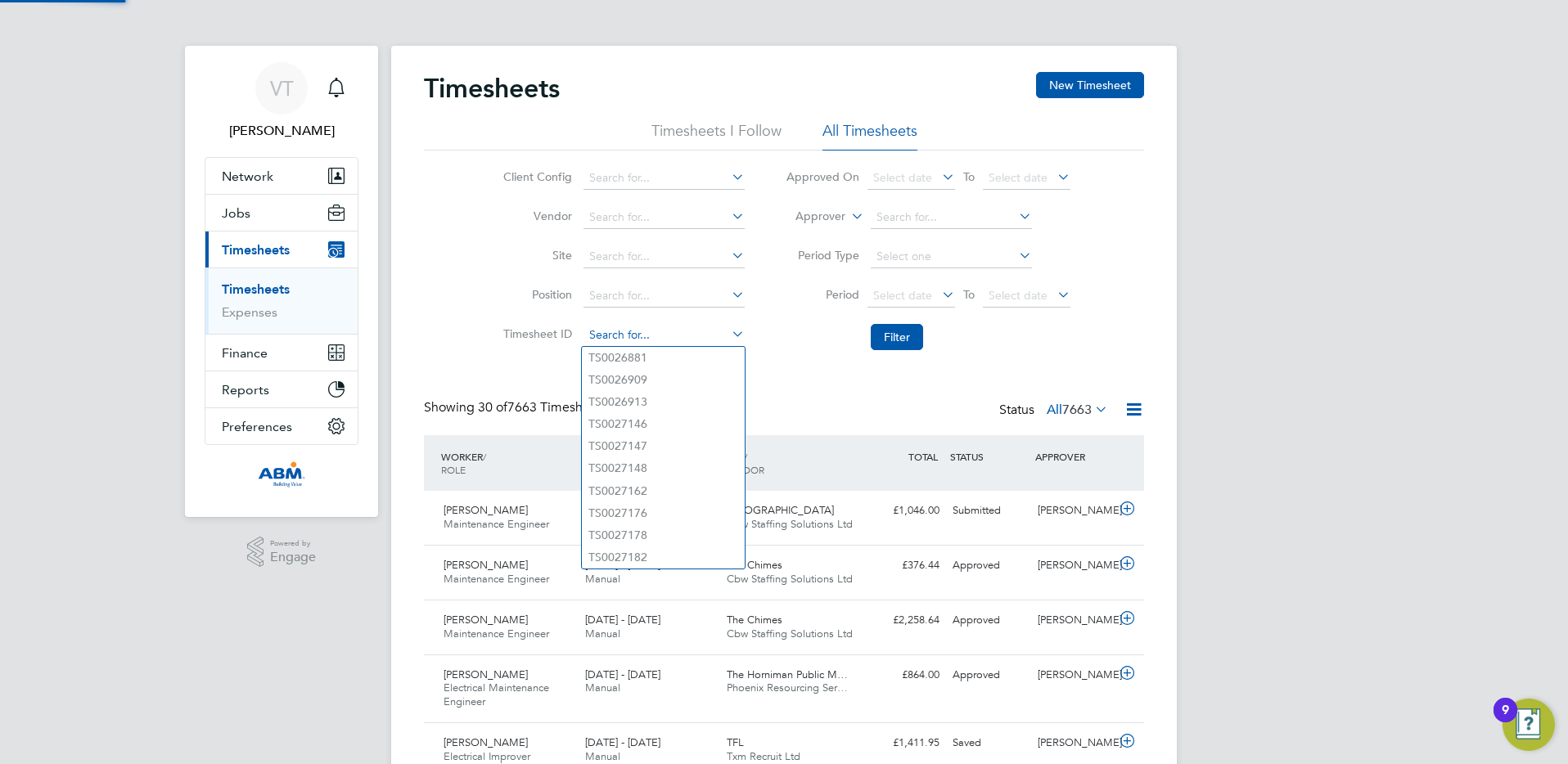
click at [614, 324] on input at bounding box center [664, 335] width 161 height 23
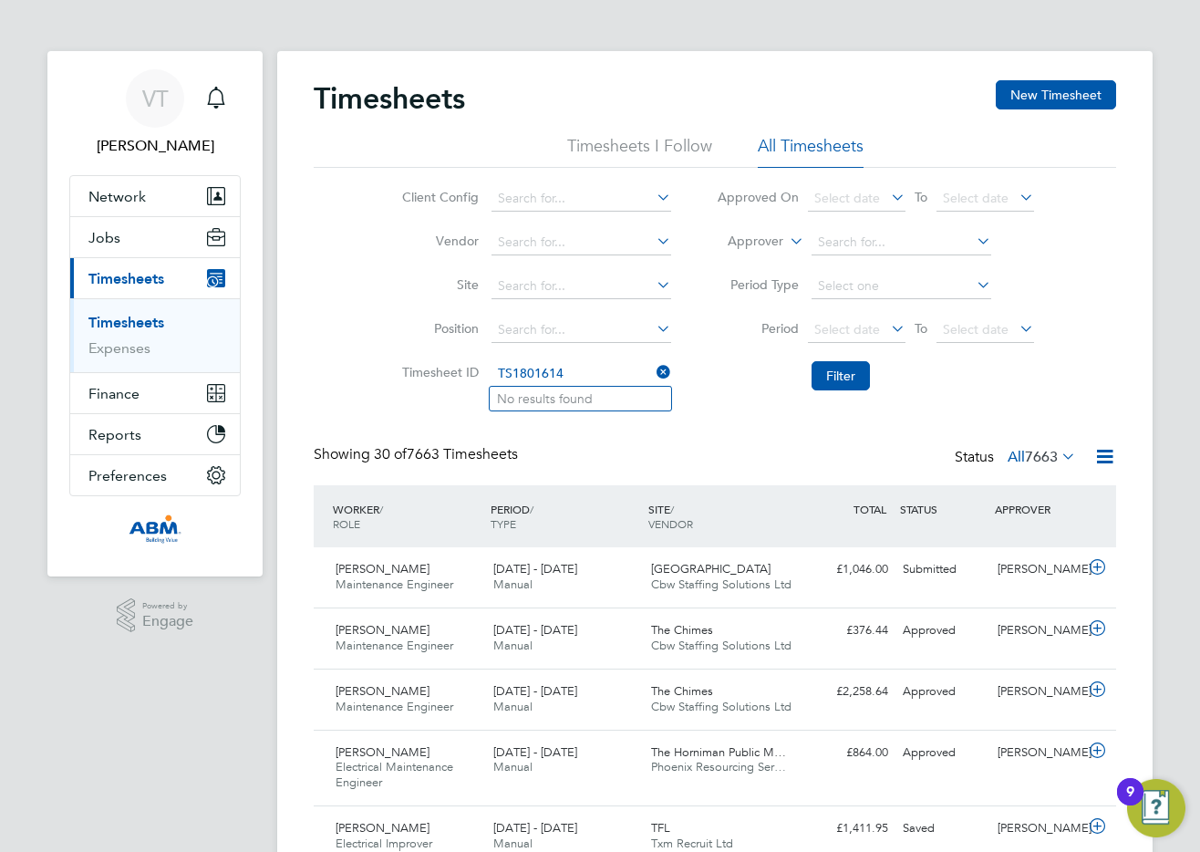
type input "TS1801614"
click at [552, 394] on li "Timesheet ID" at bounding box center [534, 374] width 320 height 44
